Goal: Information Seeking & Learning: Find contact information

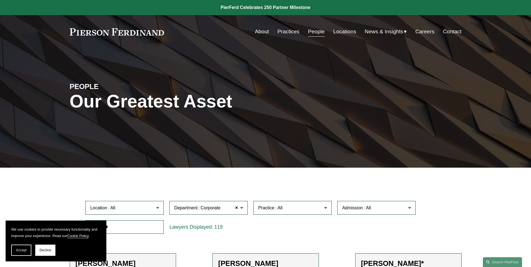
click at [340, 32] on link "Locations" at bounding box center [344, 31] width 23 height 11
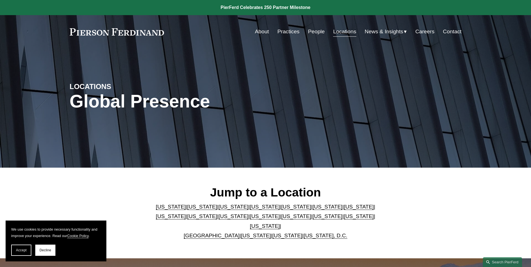
click at [315, 32] on link "People" at bounding box center [316, 31] width 17 height 11
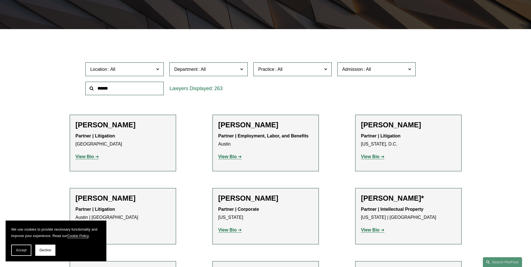
scroll to position [140, 0]
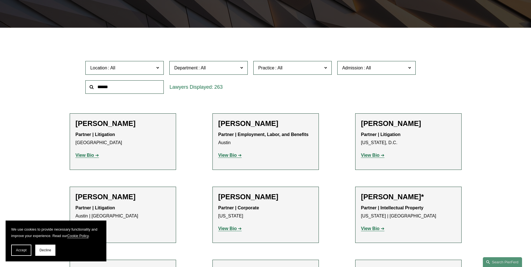
click at [140, 84] on input "text" at bounding box center [124, 87] width 78 height 14
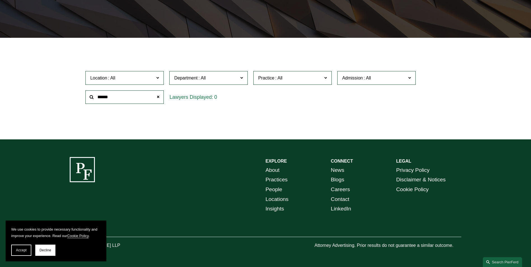
scroll to position [131, 0]
drag, startPoint x: 140, startPoint y: 97, endPoint x: 26, endPoint y: 93, distance: 114.5
click at [67, 95] on ul "Filter Location All Atlanta Austin Bellevue Boston Charlotte Chicago Cincinnati…" at bounding box center [265, 87] width 423 height 72
type input "**********"
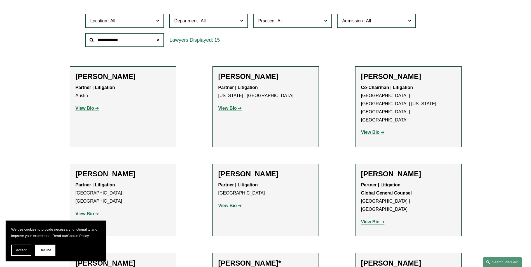
scroll to position [196, 0]
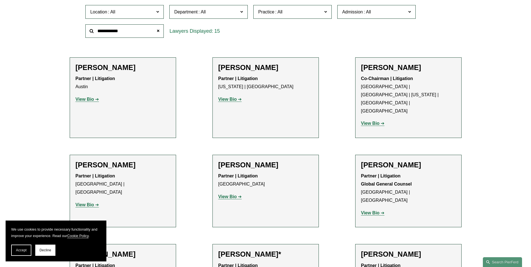
click at [92, 99] on strong "View Bio" at bounding box center [85, 99] width 18 height 5
click at [230, 194] on strong "View Bio" at bounding box center [227, 196] width 18 height 5
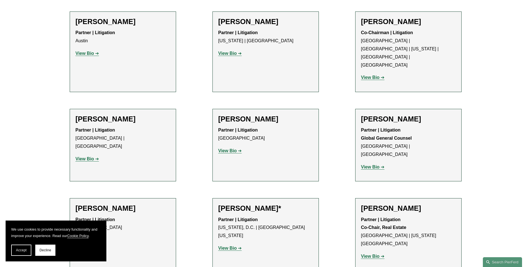
scroll to position [252, 0]
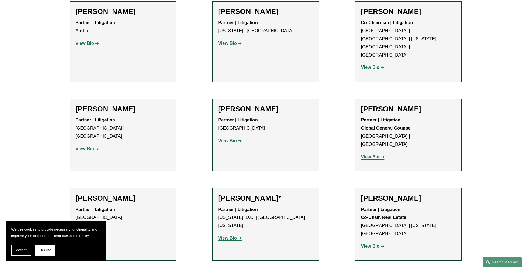
click at [95, 145] on p "View Bio" at bounding box center [123, 149] width 95 height 8
click at [92, 146] on strong "View Bio" at bounding box center [85, 148] width 18 height 5
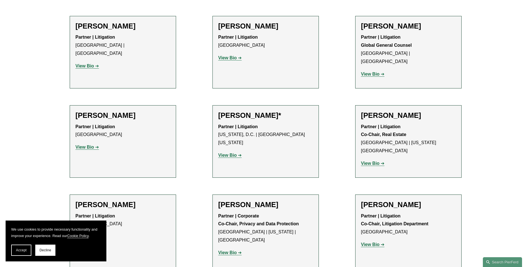
scroll to position [336, 0]
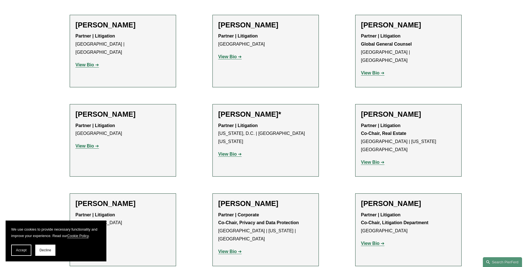
click at [85, 143] on strong "View Bio" at bounding box center [85, 145] width 18 height 5
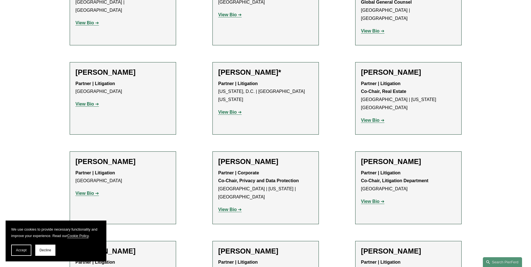
scroll to position [392, 0]
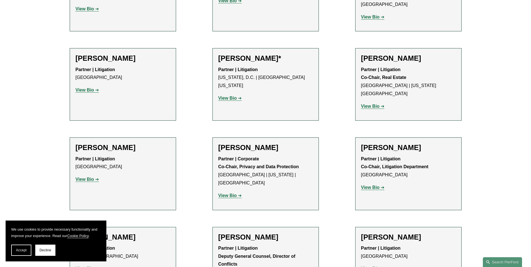
click at [226, 193] on strong "View Bio" at bounding box center [227, 195] width 18 height 5
click at [93, 177] on strong "View Bio" at bounding box center [85, 179] width 18 height 5
click at [223, 96] on strong "View Bio" at bounding box center [227, 98] width 18 height 5
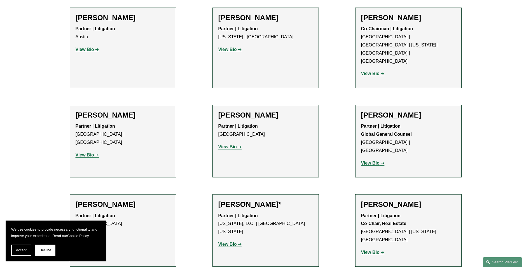
scroll to position [168, 0]
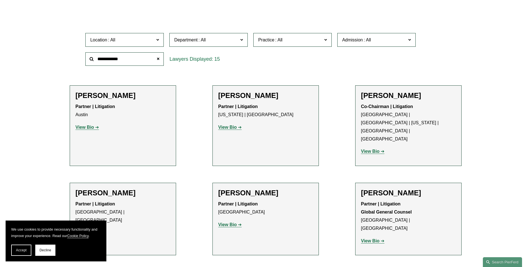
click at [375, 238] on strong "View Bio" at bounding box center [370, 240] width 18 height 5
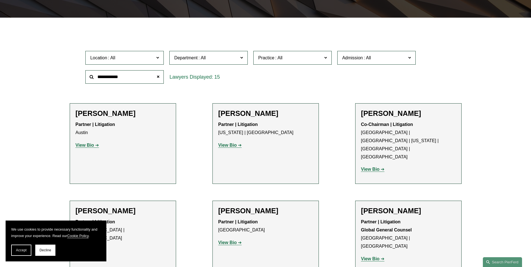
scroll to position [140, 0]
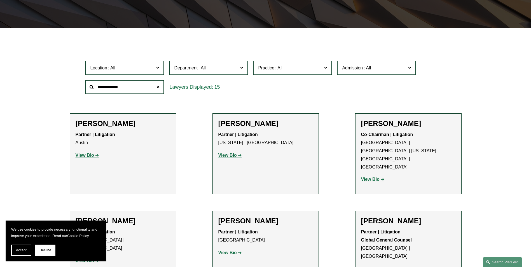
click at [238, 155] on link "View Bio" at bounding box center [229, 155] width 23 height 5
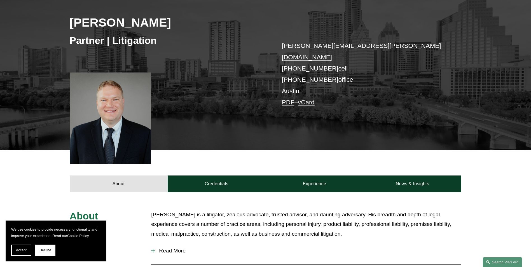
scroll to position [84, 0]
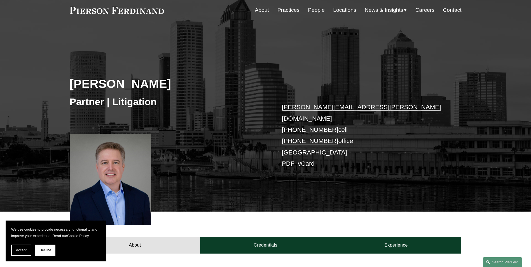
scroll to position [112, 0]
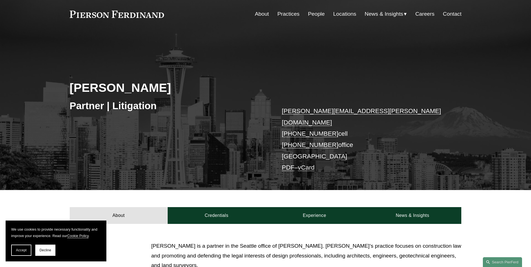
scroll to position [112, 0]
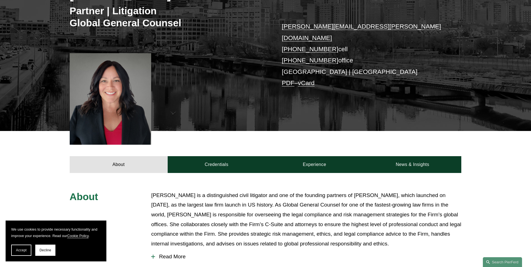
scroll to position [112, 0]
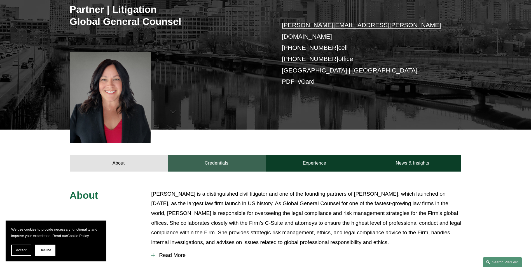
click at [220, 155] on link "Credentials" at bounding box center [217, 163] width 98 height 17
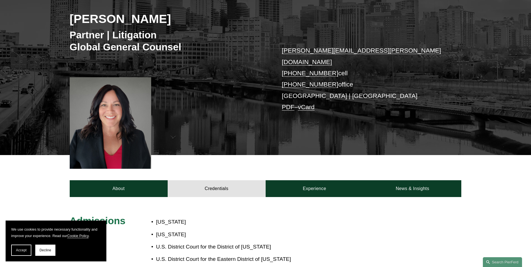
scroll to position [84, 0]
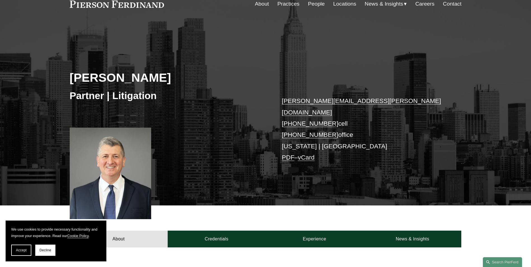
scroll to position [28, 0]
